Goal: Task Accomplishment & Management: Use online tool/utility

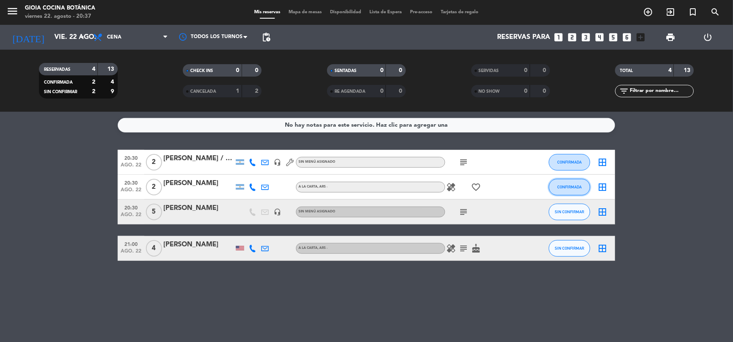
click at [587, 186] on button "CONFIRMADA" at bounding box center [569, 187] width 41 height 17
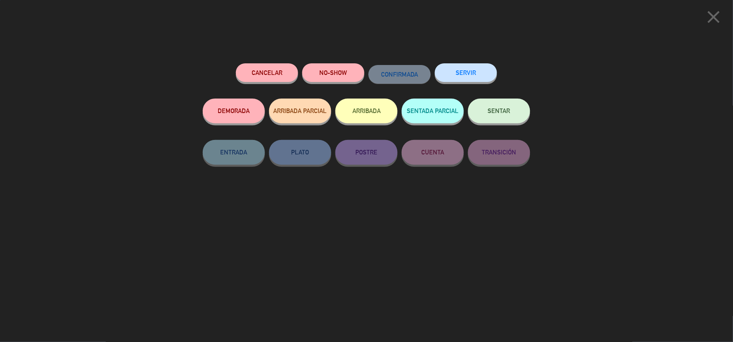
click at [507, 116] on button "SENTAR" at bounding box center [499, 111] width 62 height 25
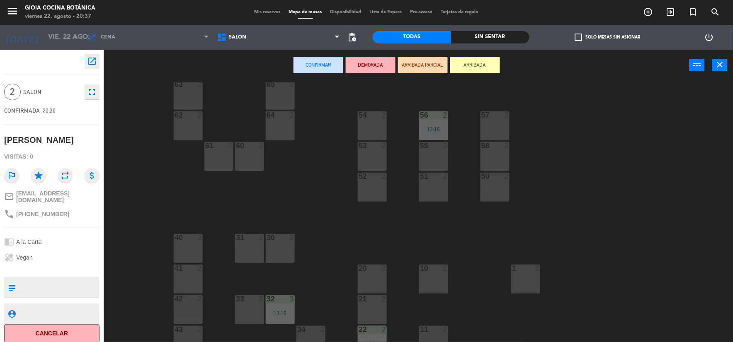
scroll to position [92, 0]
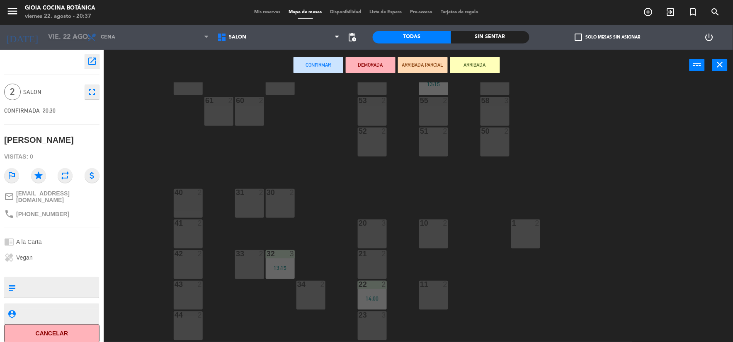
click at [281, 203] on div "30 2" at bounding box center [280, 203] width 29 height 29
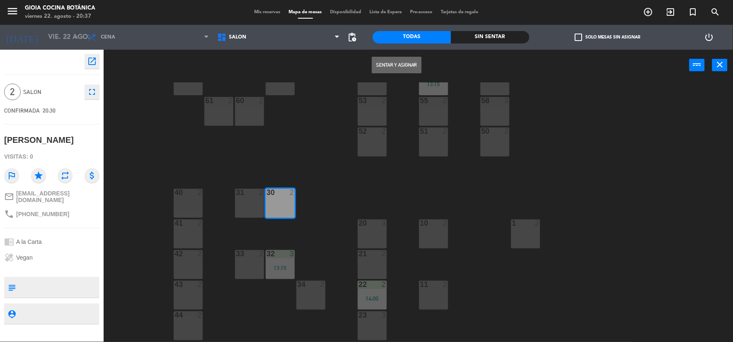
click at [404, 69] on button "Sentar y Asignar" at bounding box center [397, 65] width 50 height 17
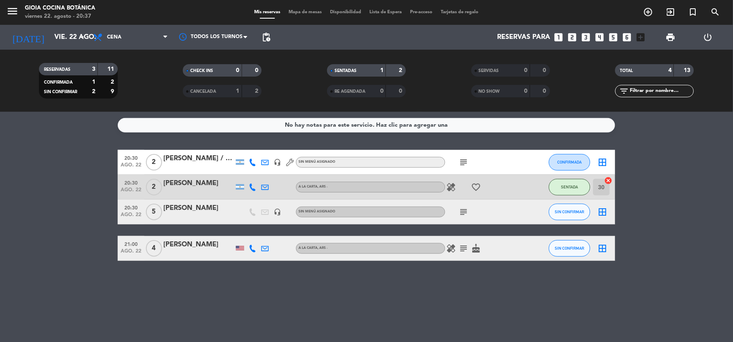
click at [454, 189] on icon "healing" at bounding box center [452, 187] width 10 height 10
click at [545, 308] on div "No hay notas para este servicio. Haz clic para agregar una 20:30 [DATE] 2 [PERS…" at bounding box center [366, 227] width 733 height 231
click at [583, 160] on button "CONFIRMADA" at bounding box center [569, 162] width 41 height 17
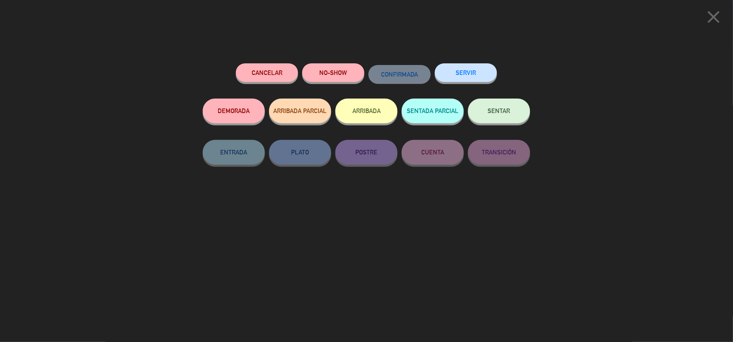
click at [496, 112] on span "SENTAR" at bounding box center [499, 110] width 22 height 7
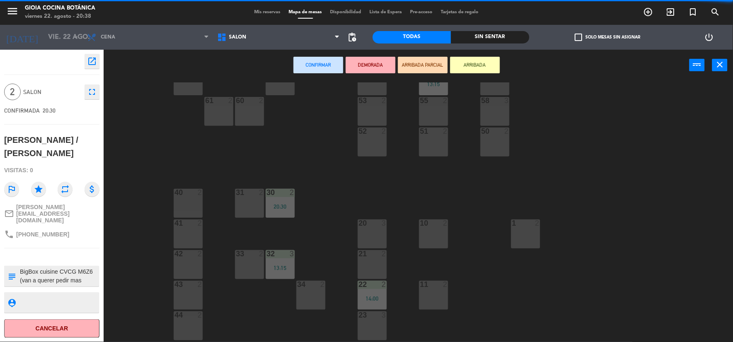
scroll to position [138, 0]
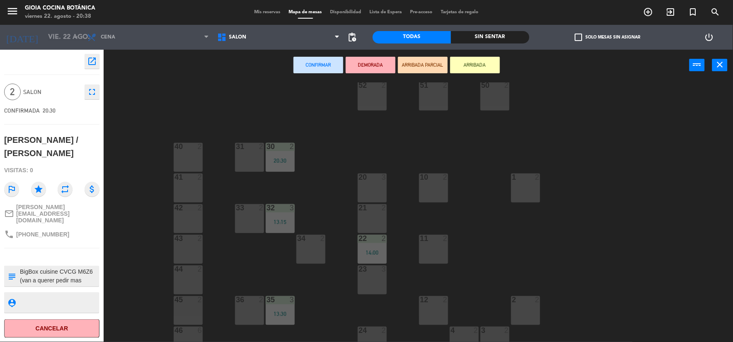
click at [195, 221] on div "42 2" at bounding box center [188, 218] width 29 height 29
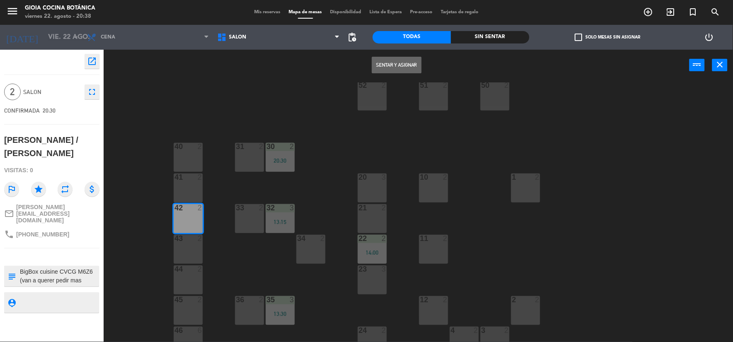
click at [388, 64] on button "Sentar y Asignar" at bounding box center [397, 65] width 50 height 17
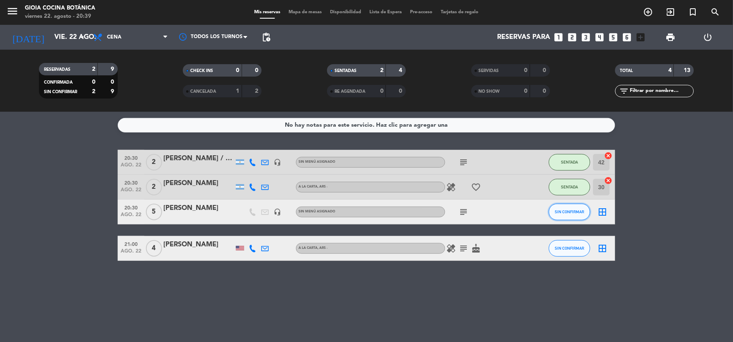
click at [584, 214] on span "SIN CONFIRMAR" at bounding box center [569, 212] width 29 height 5
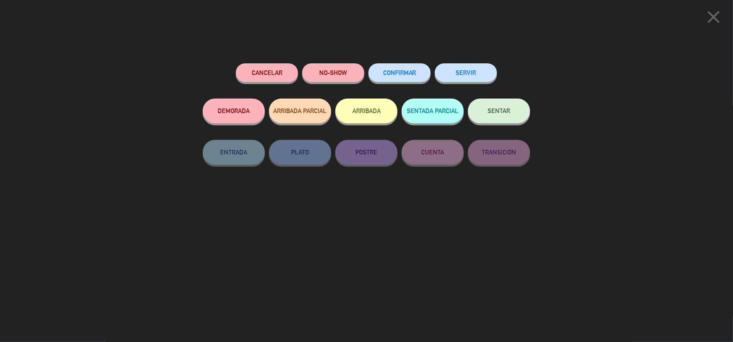
click at [509, 109] on span "SENTAR" at bounding box center [499, 110] width 22 height 7
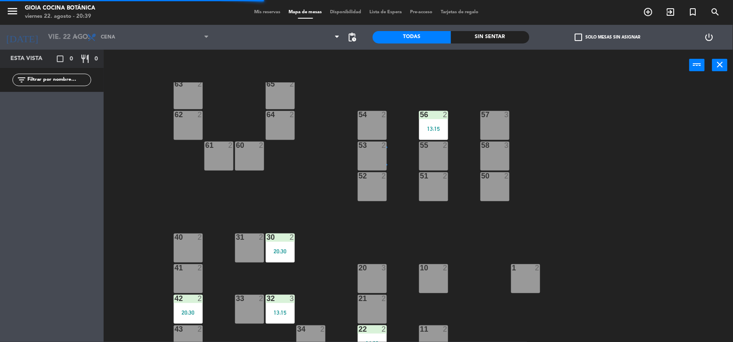
scroll to position [184, 0]
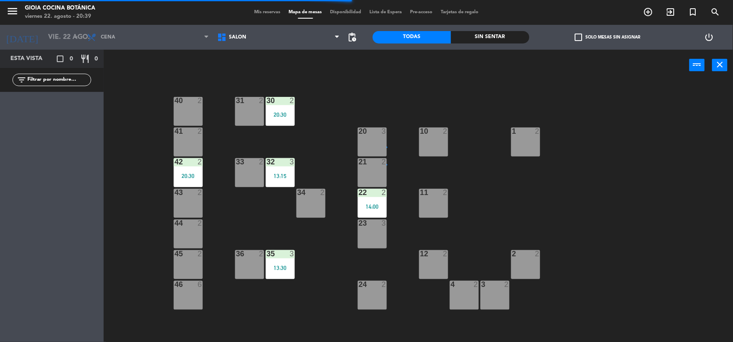
click at [248, 166] on div "33 2" at bounding box center [249, 162] width 29 height 8
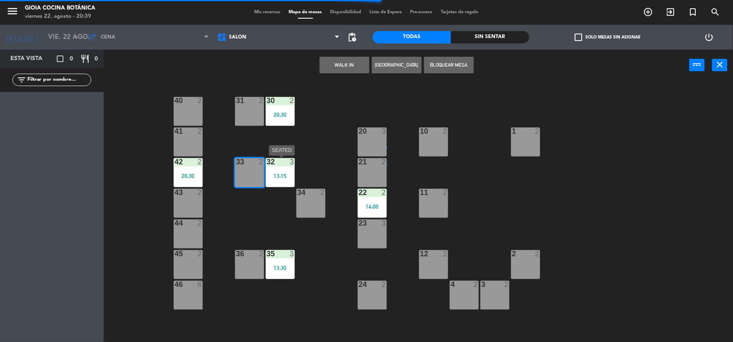
click at [270, 170] on div "32 3 13:15" at bounding box center [280, 172] width 29 height 29
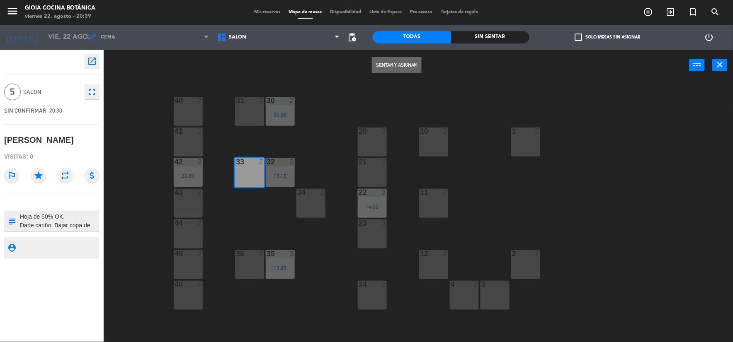
click at [392, 61] on button "Sentar y Asignar" at bounding box center [397, 65] width 50 height 17
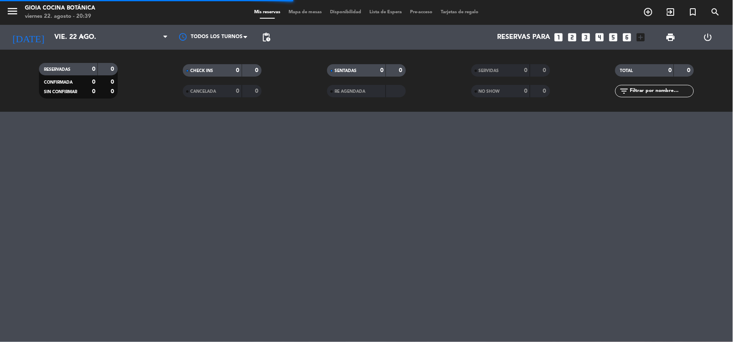
click at [302, 10] on span "Mapa de mesas" at bounding box center [305, 12] width 41 height 5
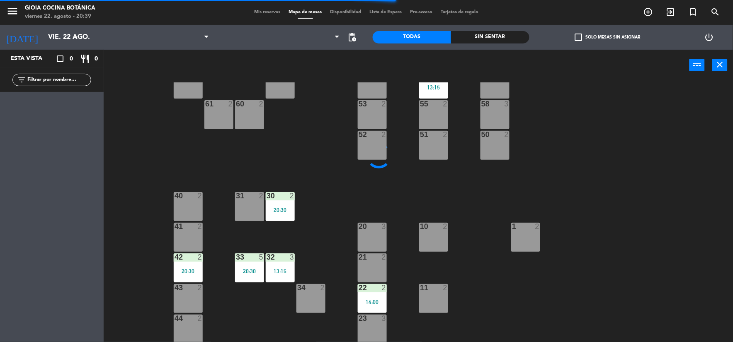
scroll to position [138, 0]
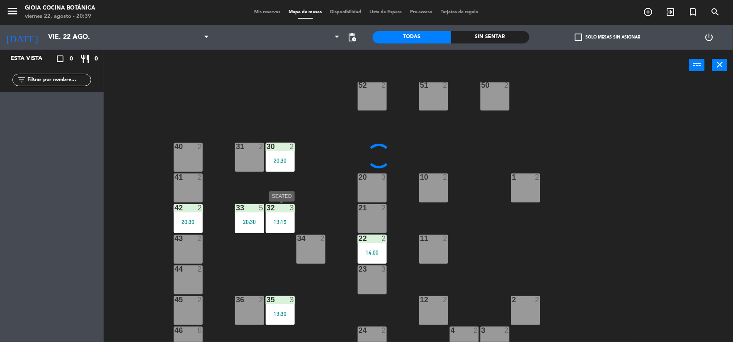
click at [287, 213] on div "32 3 13:15" at bounding box center [280, 218] width 29 height 29
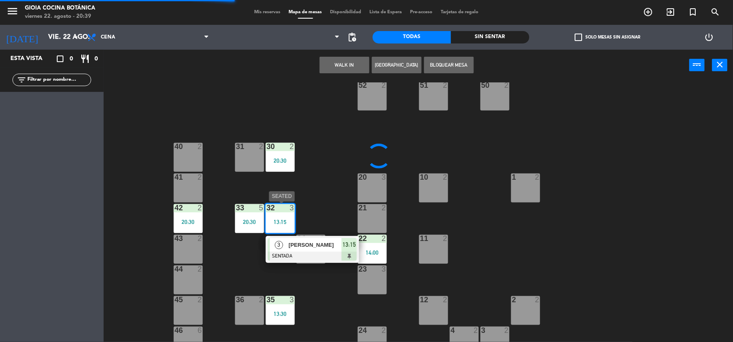
click at [350, 250] on span "13:15" at bounding box center [349, 245] width 13 height 10
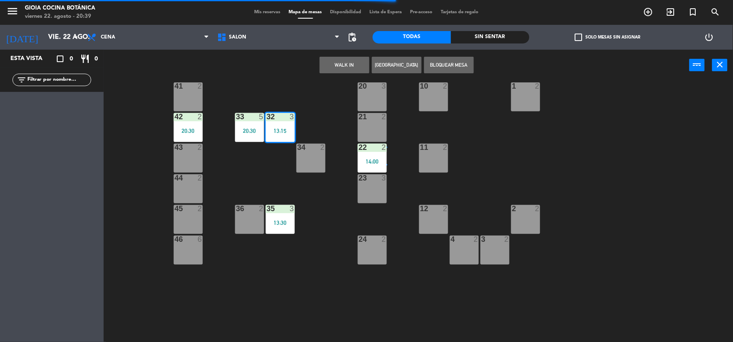
scroll to position [230, 0]
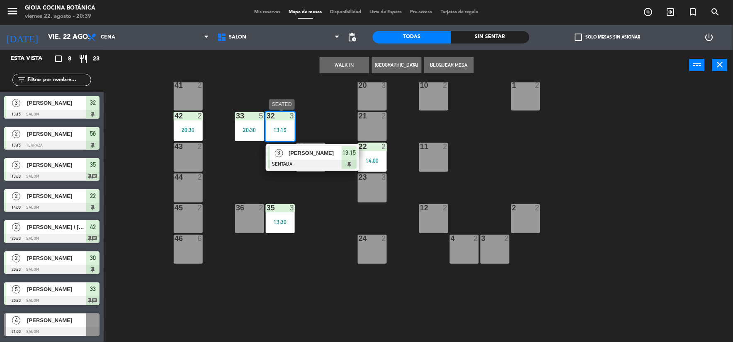
click at [348, 160] on div at bounding box center [312, 164] width 89 height 9
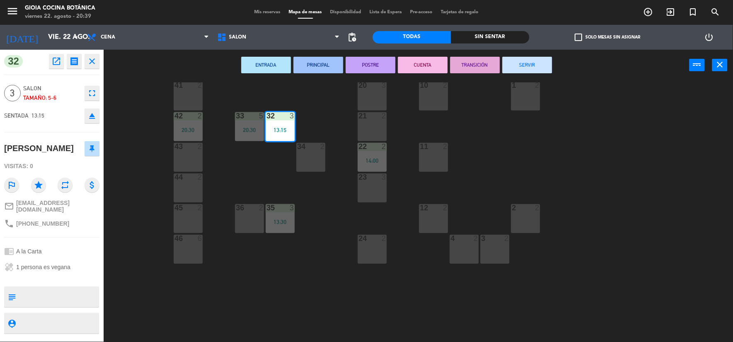
click at [527, 63] on button "SERVIR" at bounding box center [528, 65] width 50 height 17
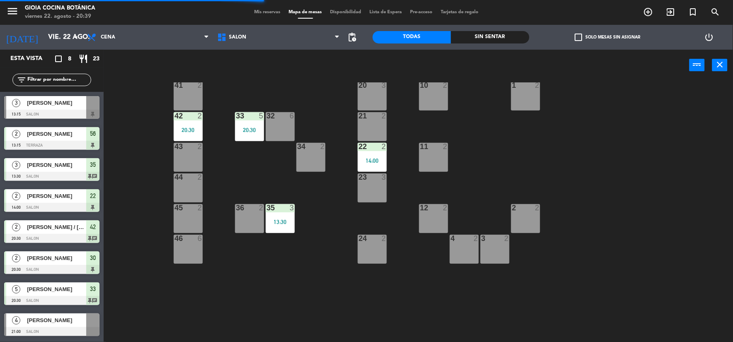
click at [282, 222] on div "13:30" at bounding box center [280, 222] width 29 height 6
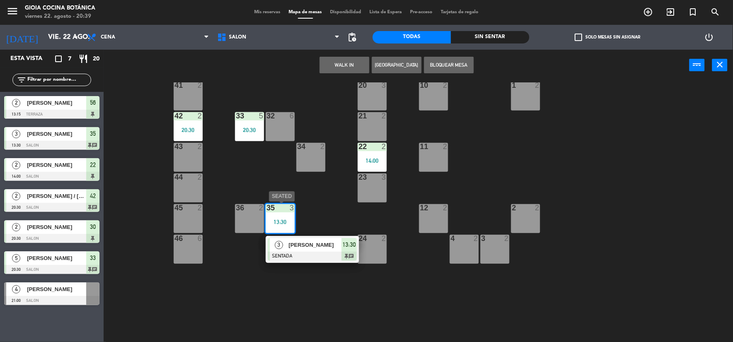
click at [354, 242] on span "13:30" at bounding box center [349, 245] width 13 height 10
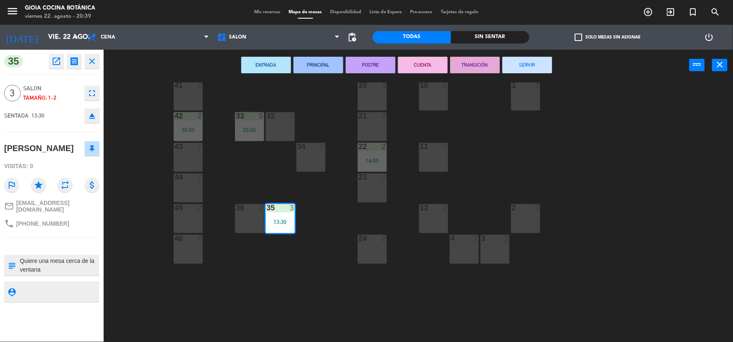
click at [523, 69] on button "SERVIR" at bounding box center [528, 65] width 50 height 17
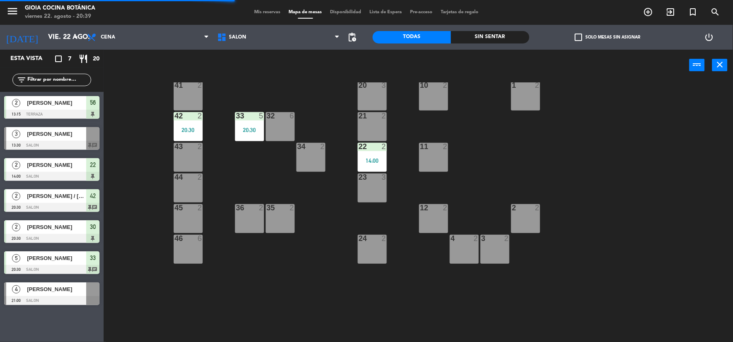
click at [386, 148] on div "2" at bounding box center [384, 146] width 5 height 7
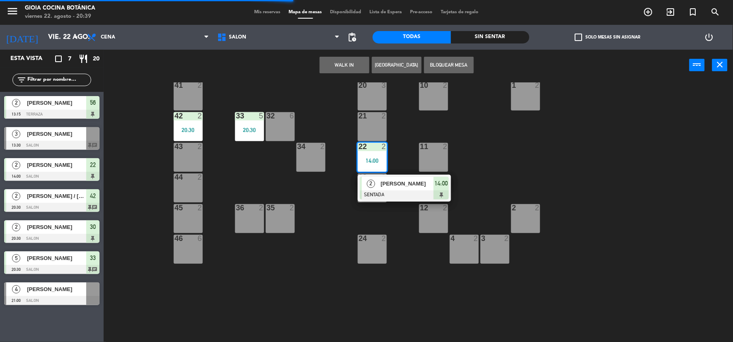
click at [443, 183] on span "14:00" at bounding box center [441, 184] width 13 height 10
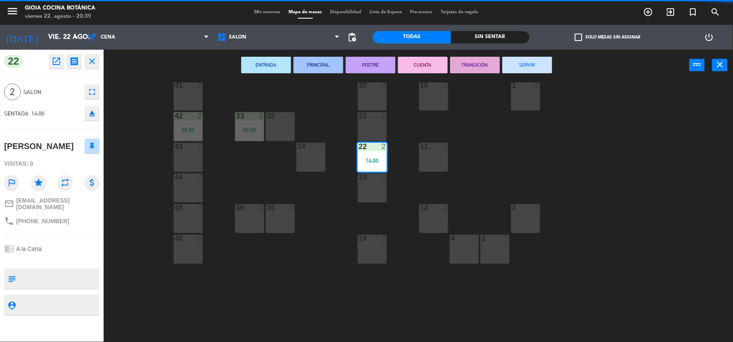
click at [529, 63] on button "SERVIR" at bounding box center [528, 65] width 50 height 17
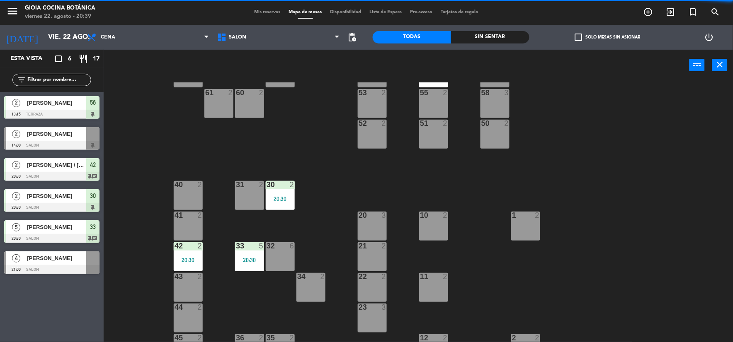
scroll to position [92, 0]
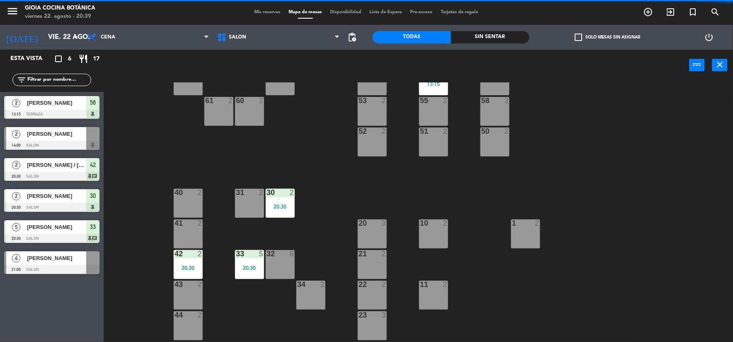
click at [268, 10] on span "Mis reservas" at bounding box center [267, 12] width 34 height 5
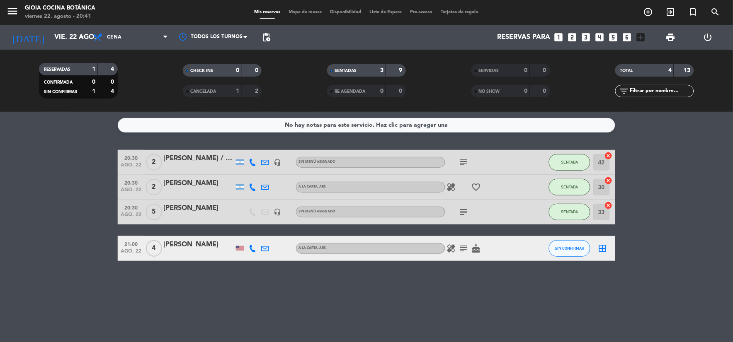
click at [461, 212] on icon "subject" at bounding box center [464, 212] width 10 height 10
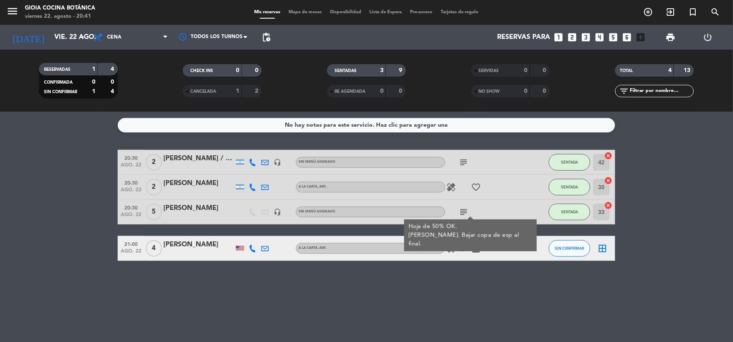
click at [463, 164] on icon "subject" at bounding box center [464, 163] width 10 height 10
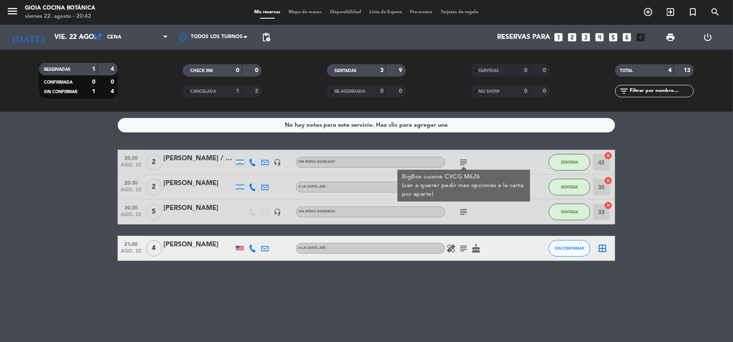
click at [460, 213] on icon "subject" at bounding box center [464, 212] width 10 height 10
